Goal: Task Accomplishment & Management: Manage account settings

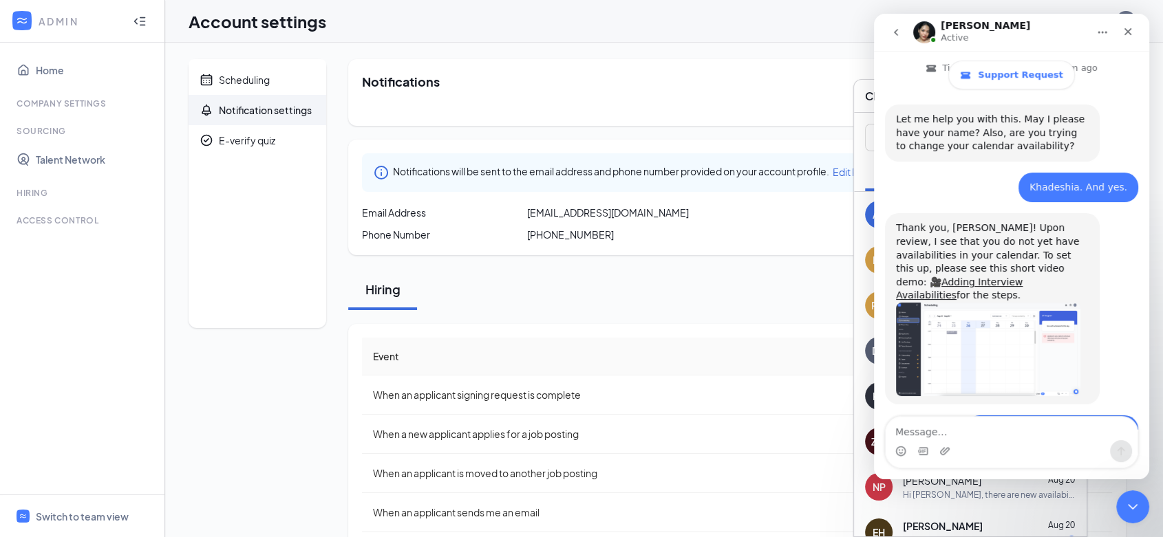
scroll to position [441, 0]
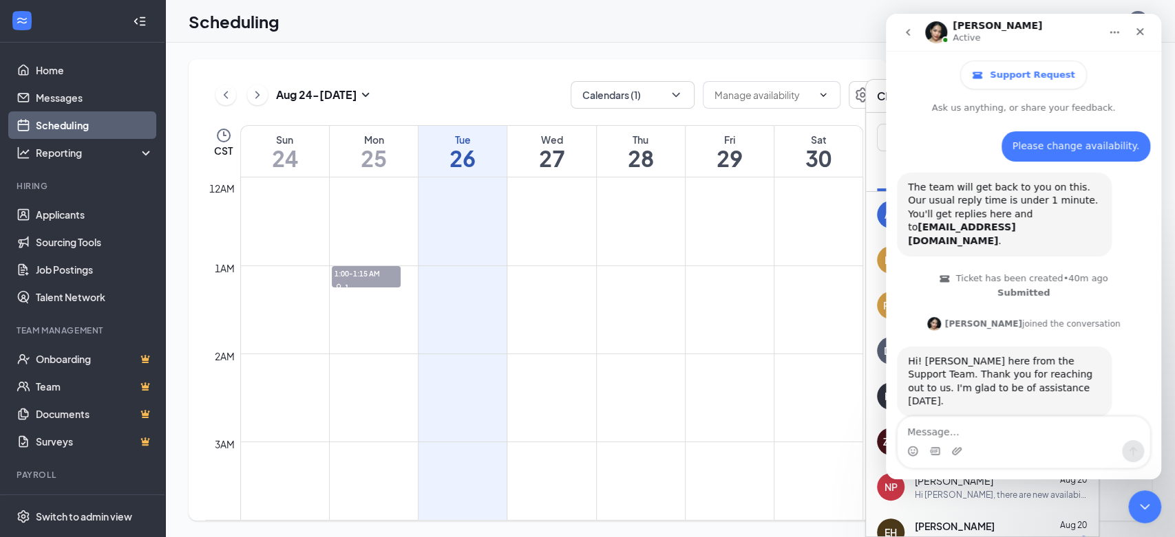
scroll to position [456, 0]
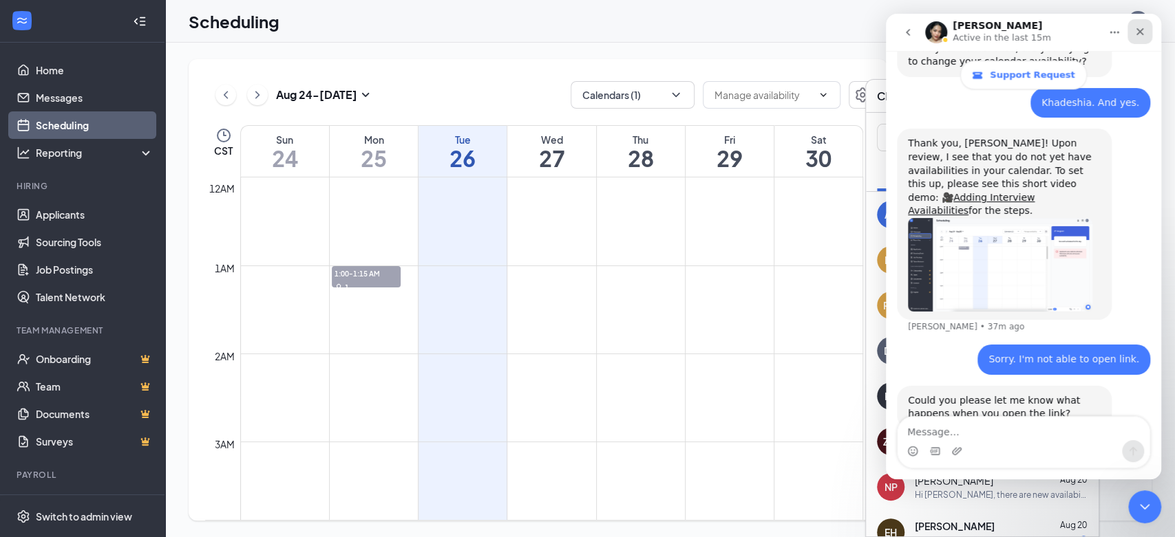
click at [1141, 37] on div "Close" at bounding box center [1139, 31] width 25 height 25
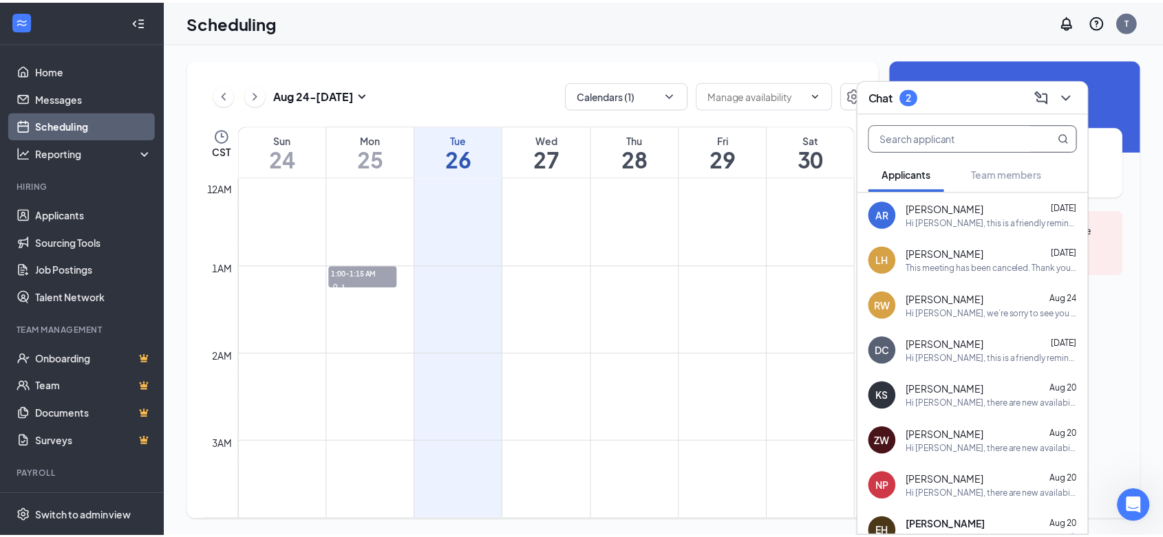
scroll to position [441, 0]
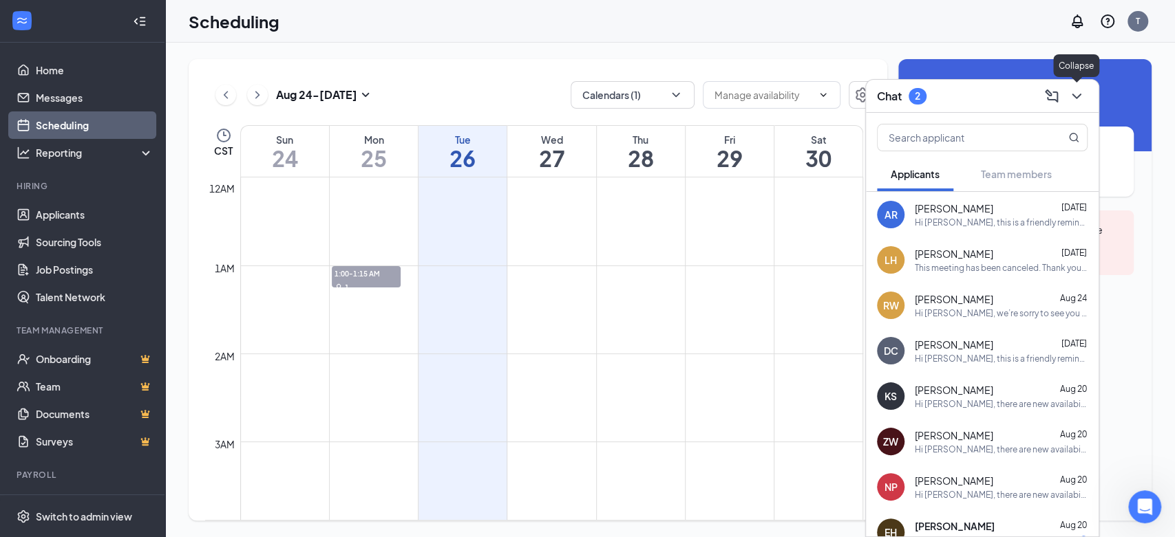
click at [1076, 96] on icon "ChevronDown" at bounding box center [1076, 96] width 17 height 17
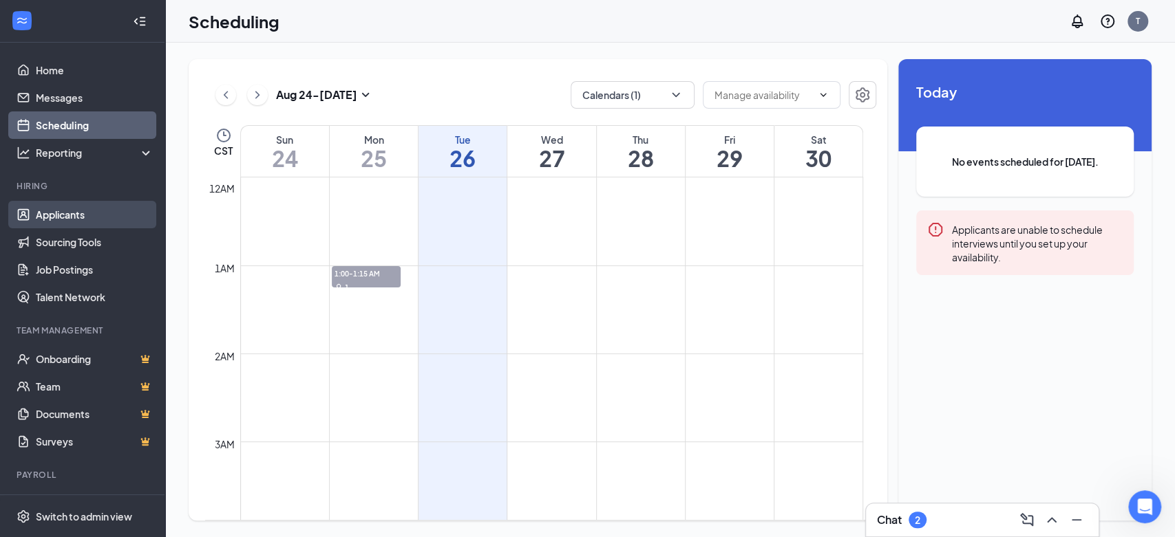
click at [71, 215] on link "Applicants" at bounding box center [95, 215] width 118 height 28
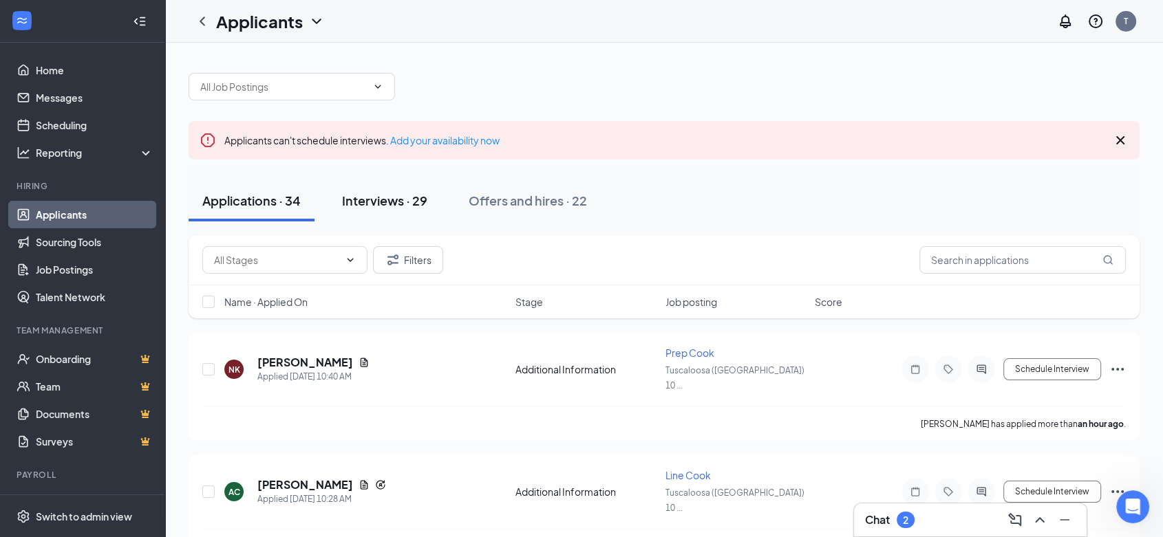
click at [401, 198] on div "Interviews · 29" at bounding box center [384, 200] width 85 height 17
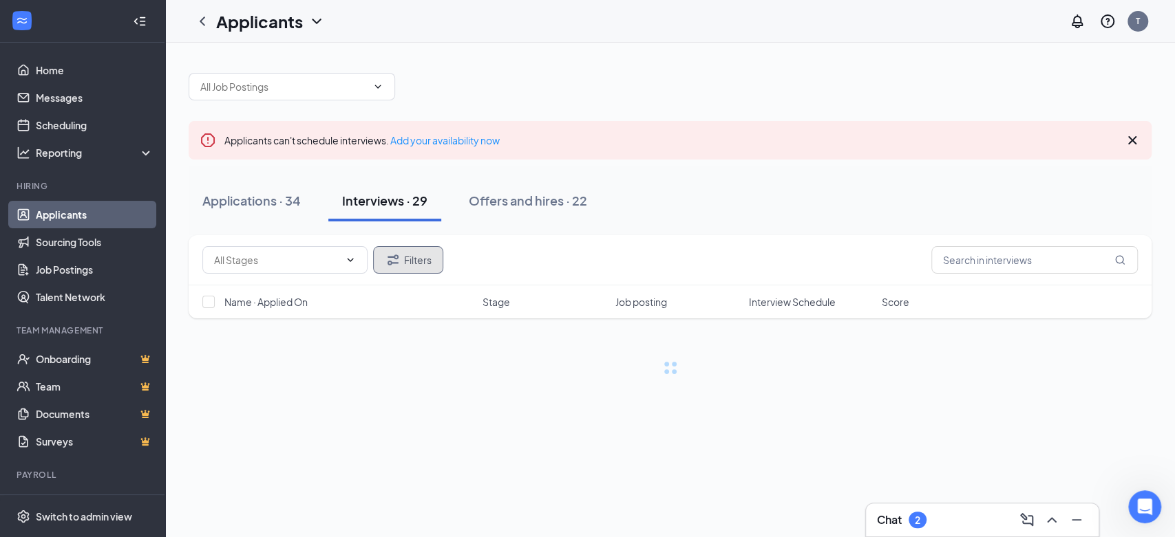
click at [427, 255] on button "Filters" at bounding box center [408, 260] width 70 height 28
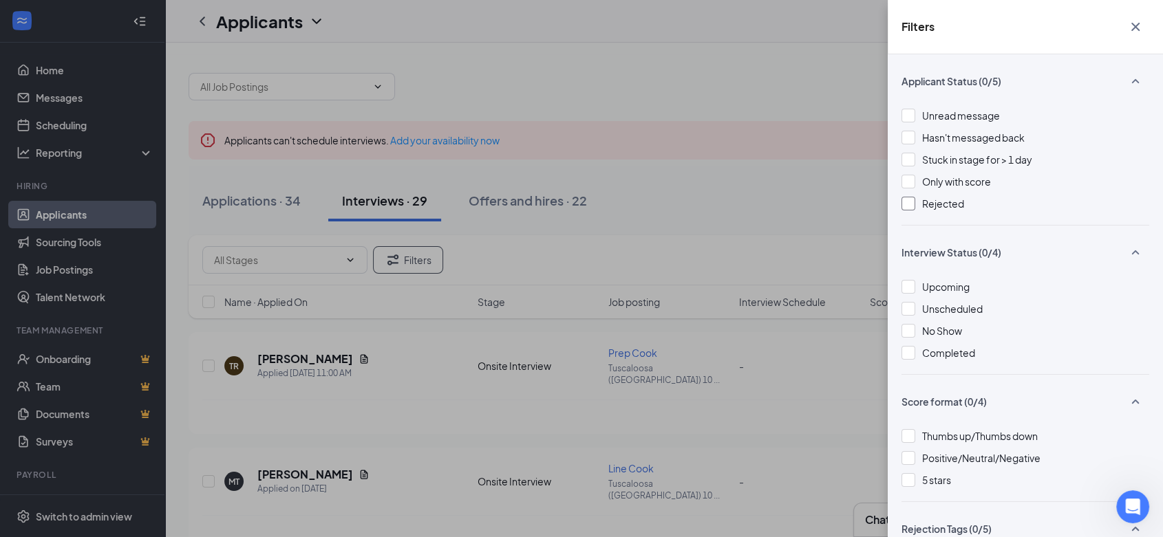
click at [934, 200] on span "Rejected" at bounding box center [943, 204] width 42 height 12
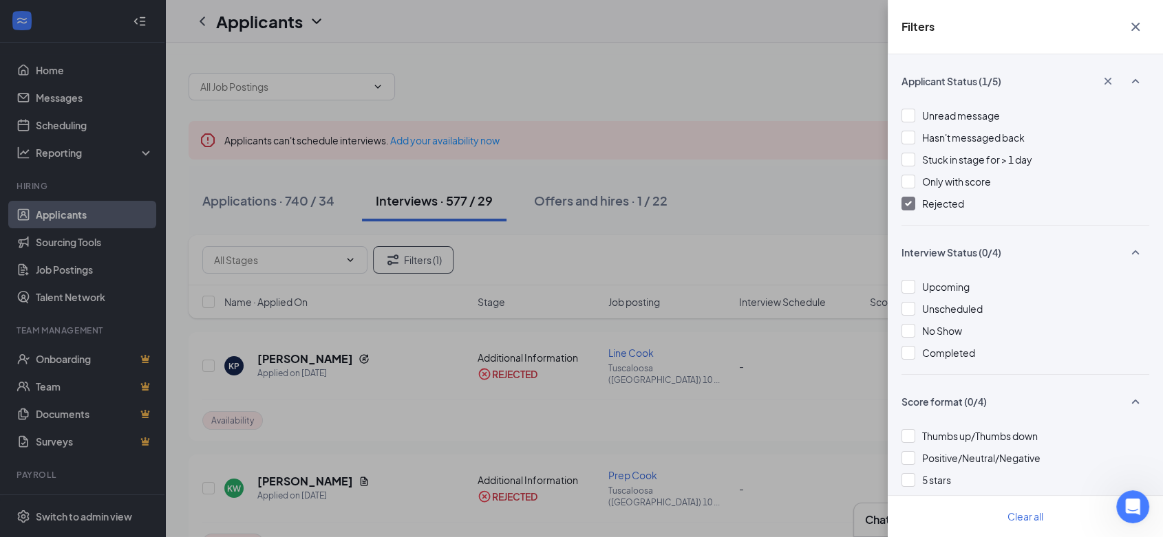
click at [581, 255] on div "Filters Applicant Status (1/5) Unread message Hasn't messaged back Stuck in sta…" at bounding box center [581, 268] width 1163 height 537
drag, startPoint x: 1133, startPoint y: 30, endPoint x: 1026, endPoint y: 136, distance: 150.4
click at [1131, 31] on icon "Cross" at bounding box center [1135, 27] width 17 height 17
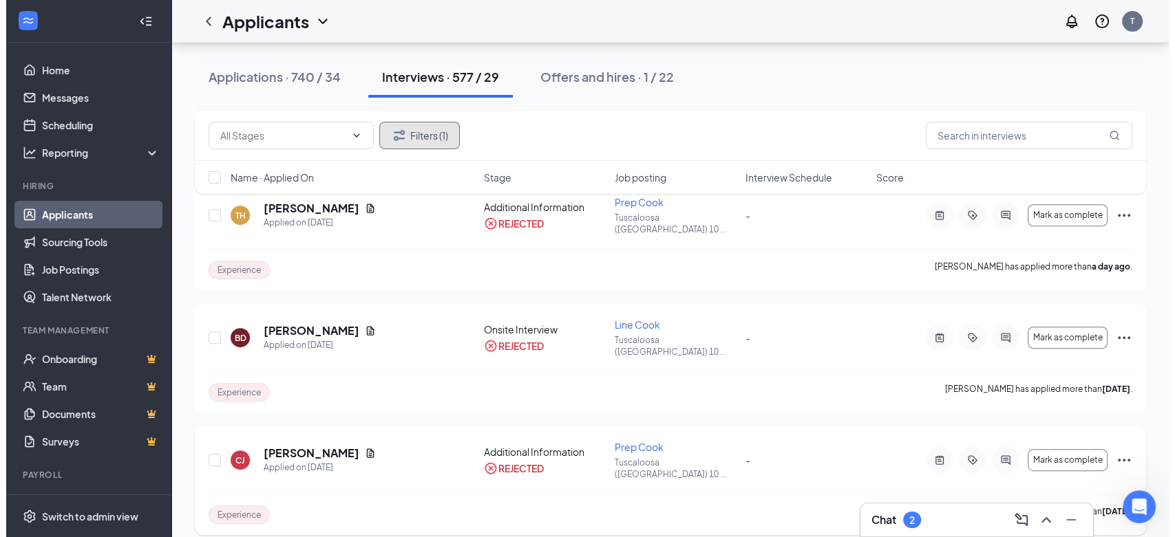
scroll to position [535, 0]
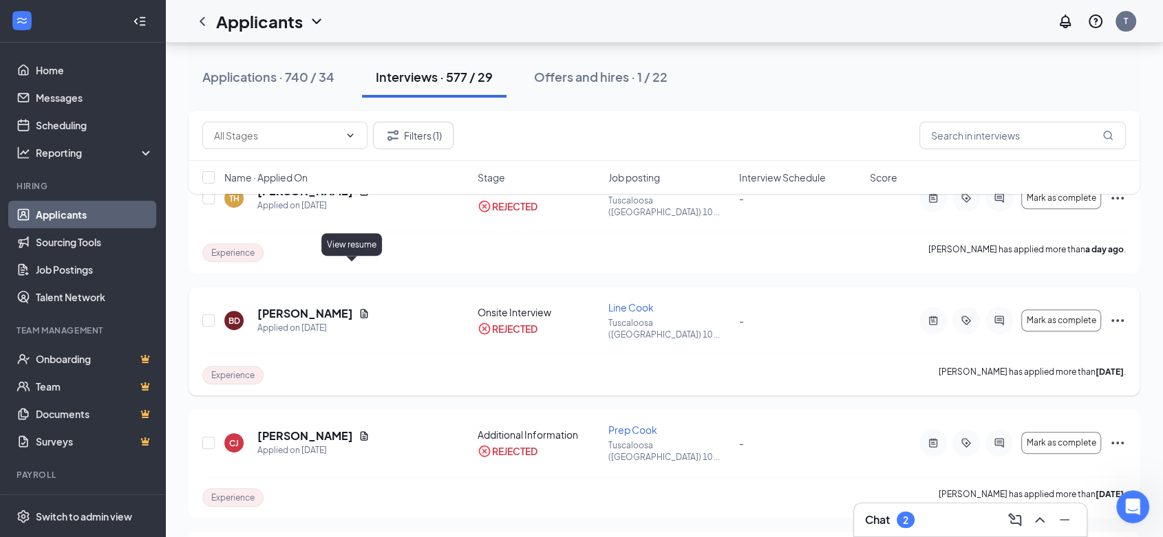
click at [359, 308] on icon "Document" at bounding box center [364, 313] width 11 height 11
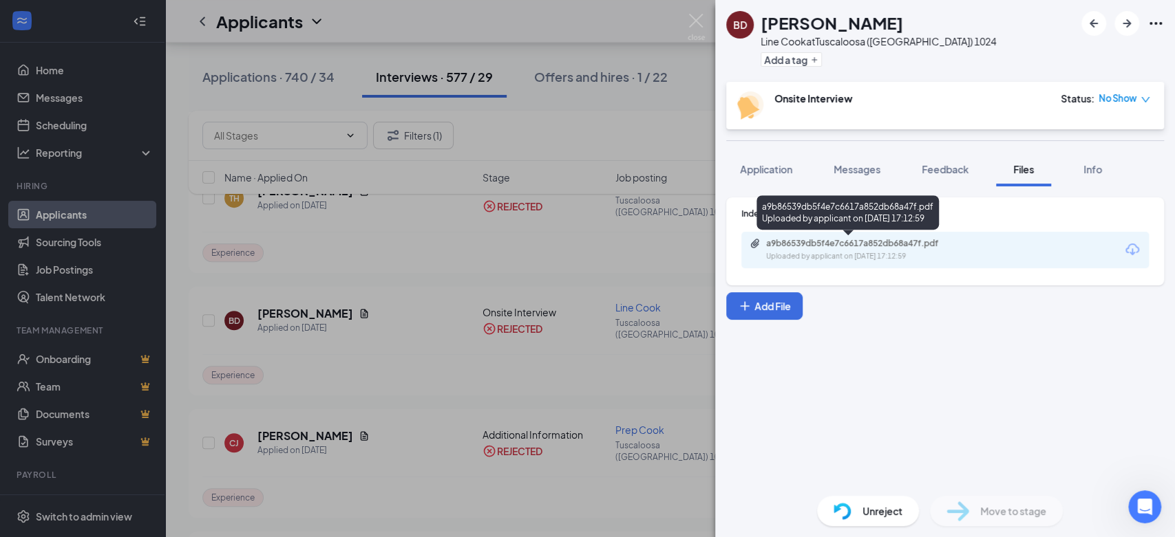
click at [872, 246] on div "a9b86539db5f4e7c6617a852db68a47f.pdf" at bounding box center [862, 243] width 193 height 11
